Goal: Task Accomplishment & Management: Manage account settings

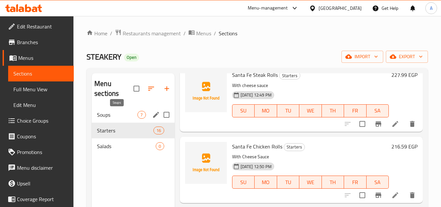
click at [134, 116] on span "Soups" at bounding box center [117, 115] width 40 height 8
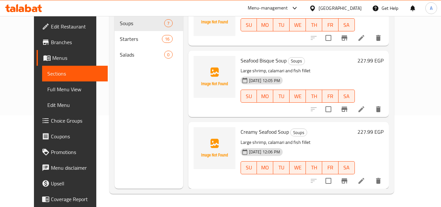
scroll to position [26, 0]
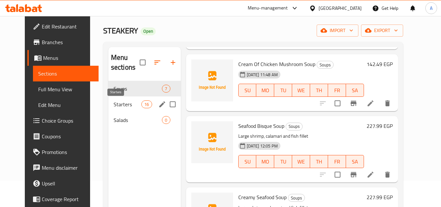
click at [125, 107] on span "Starters" at bounding box center [128, 104] width 28 height 8
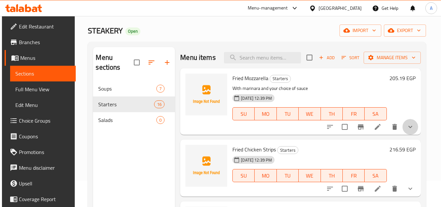
click at [410, 134] on button "show more" at bounding box center [410, 127] width 16 height 16
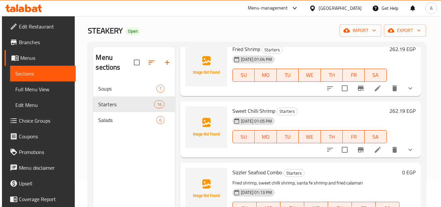
scroll to position [979, 0]
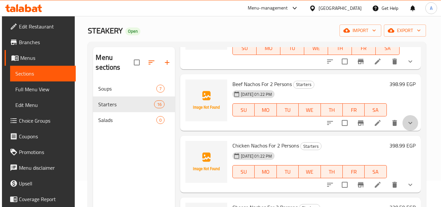
click at [408, 127] on icon "show more" at bounding box center [410, 123] width 8 height 8
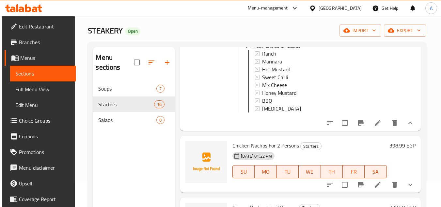
scroll to position [91, 0]
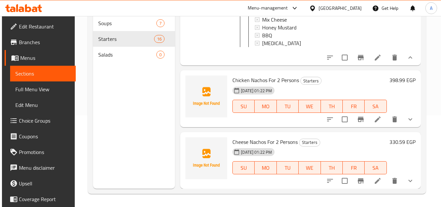
click at [413, 124] on button "show more" at bounding box center [410, 119] width 16 height 16
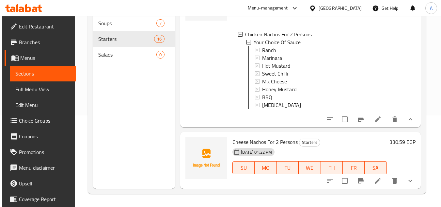
scroll to position [0, 0]
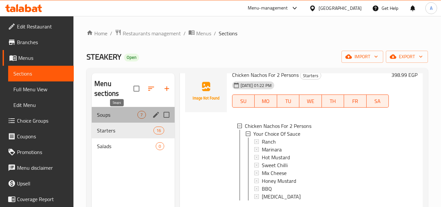
click at [110, 114] on span "Soups" at bounding box center [117, 115] width 40 height 8
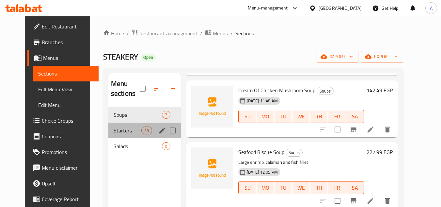
click at [111, 126] on div "Starters 16" at bounding box center [144, 130] width 72 height 16
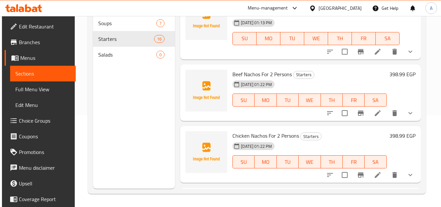
scroll to position [888, 0]
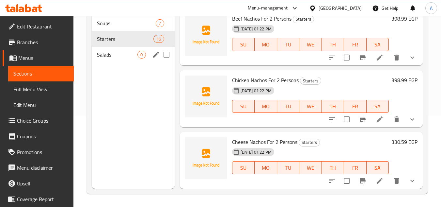
click at [119, 51] on span "Salads" at bounding box center [117, 55] width 40 height 8
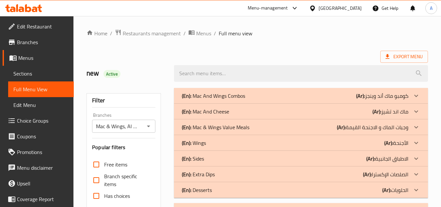
scroll to position [625, 0]
